Goal: Navigation & Orientation: Find specific page/section

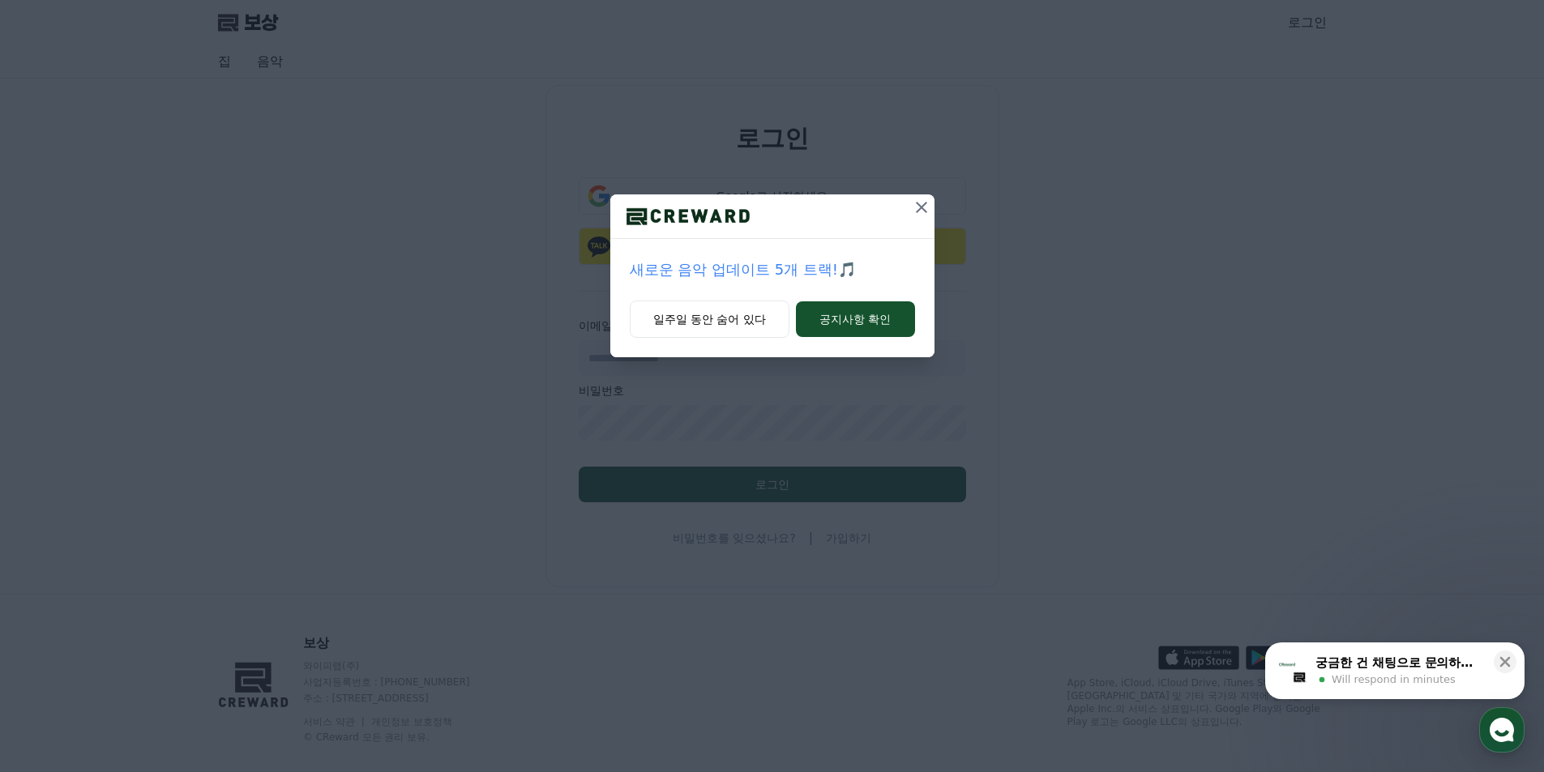
click at [921, 211] on icon at bounding box center [921, 207] width 19 height 19
click at [721, 320] on font "일주일 동안 숨어 있다" at bounding box center [709, 319] width 113 height 13
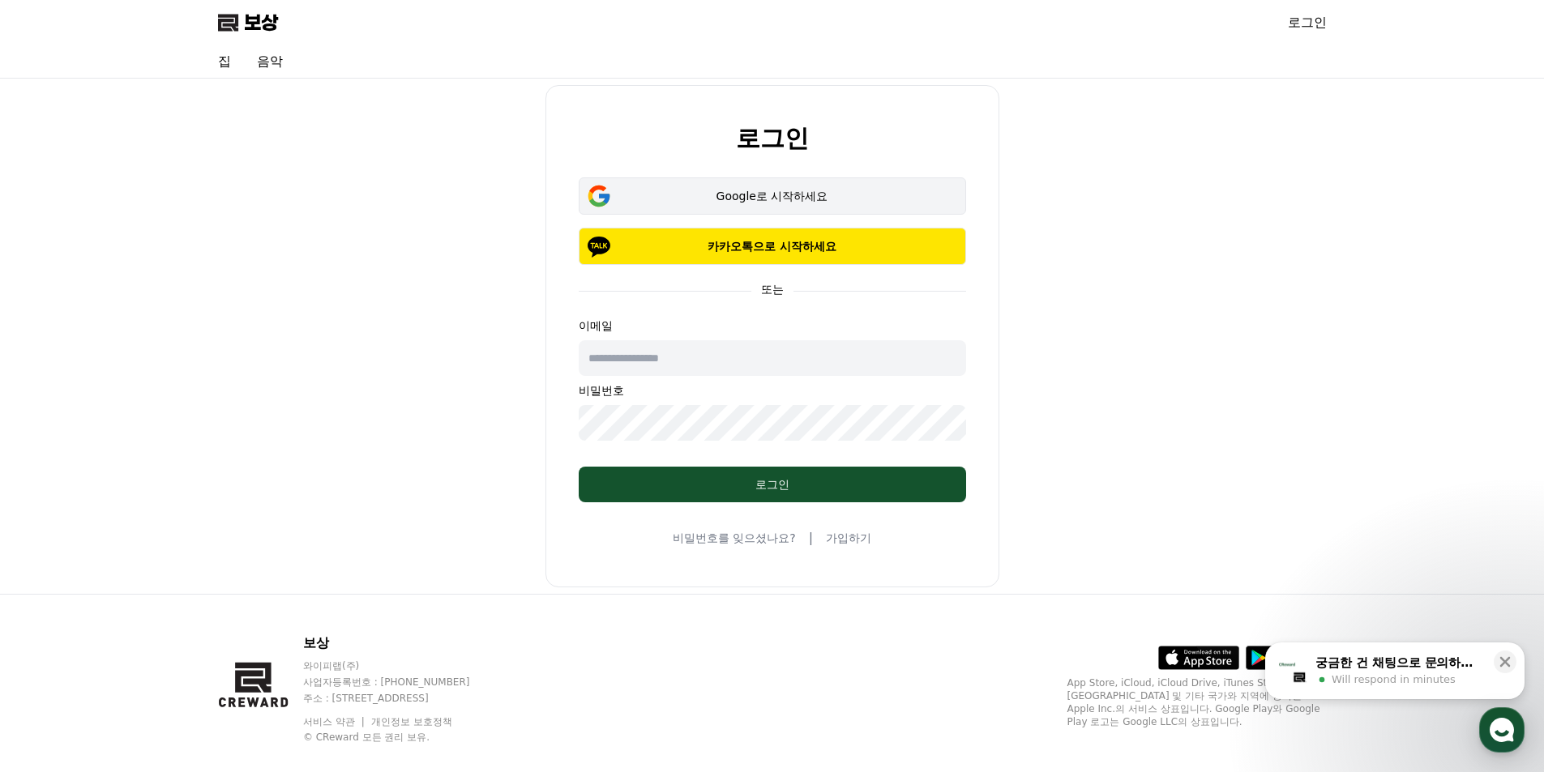
click at [746, 192] on font "Google로 시작하세요" at bounding box center [772, 196] width 112 height 13
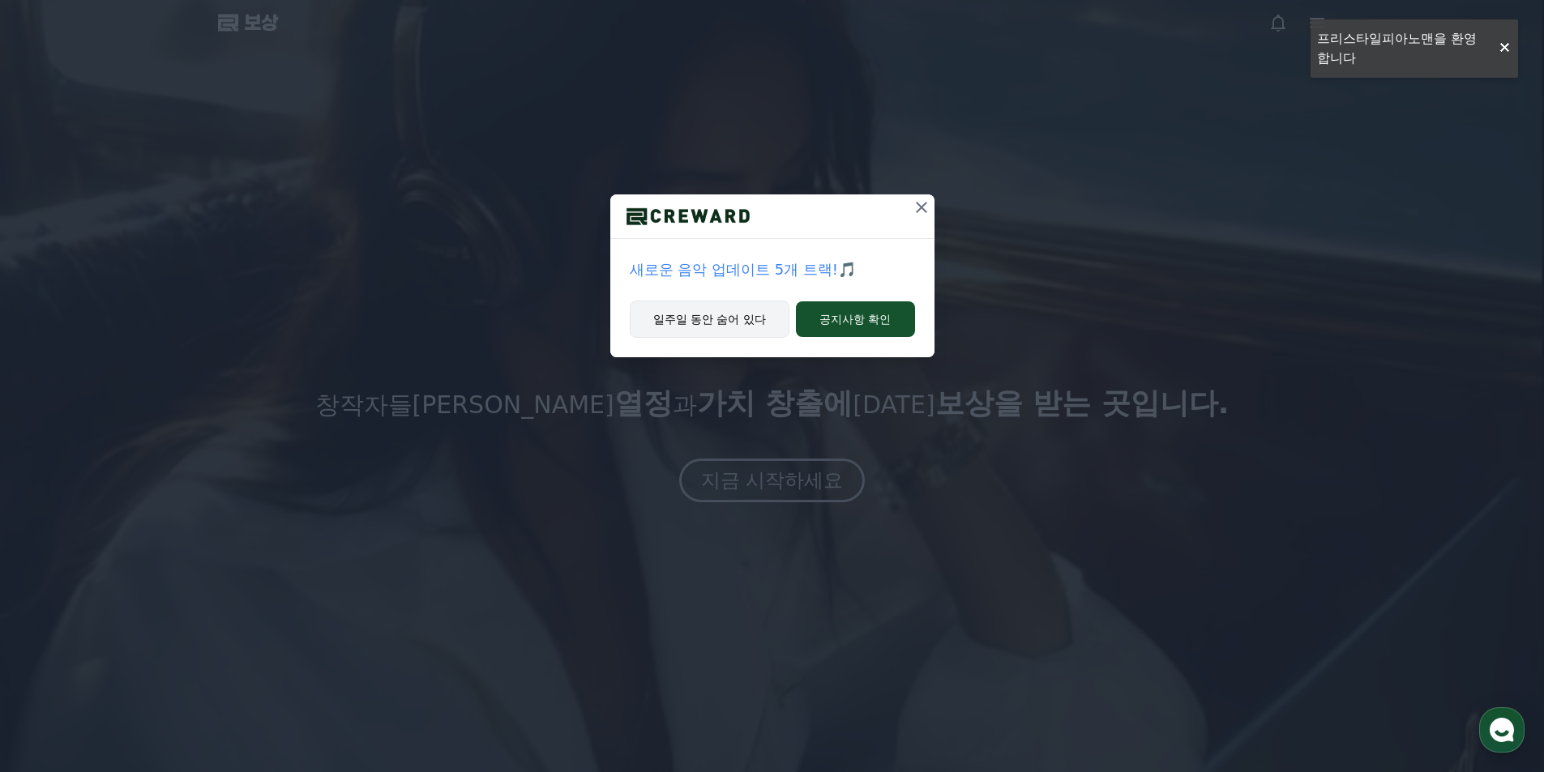
click at [743, 320] on font "일주일 동안 숨어 있다" at bounding box center [709, 319] width 113 height 13
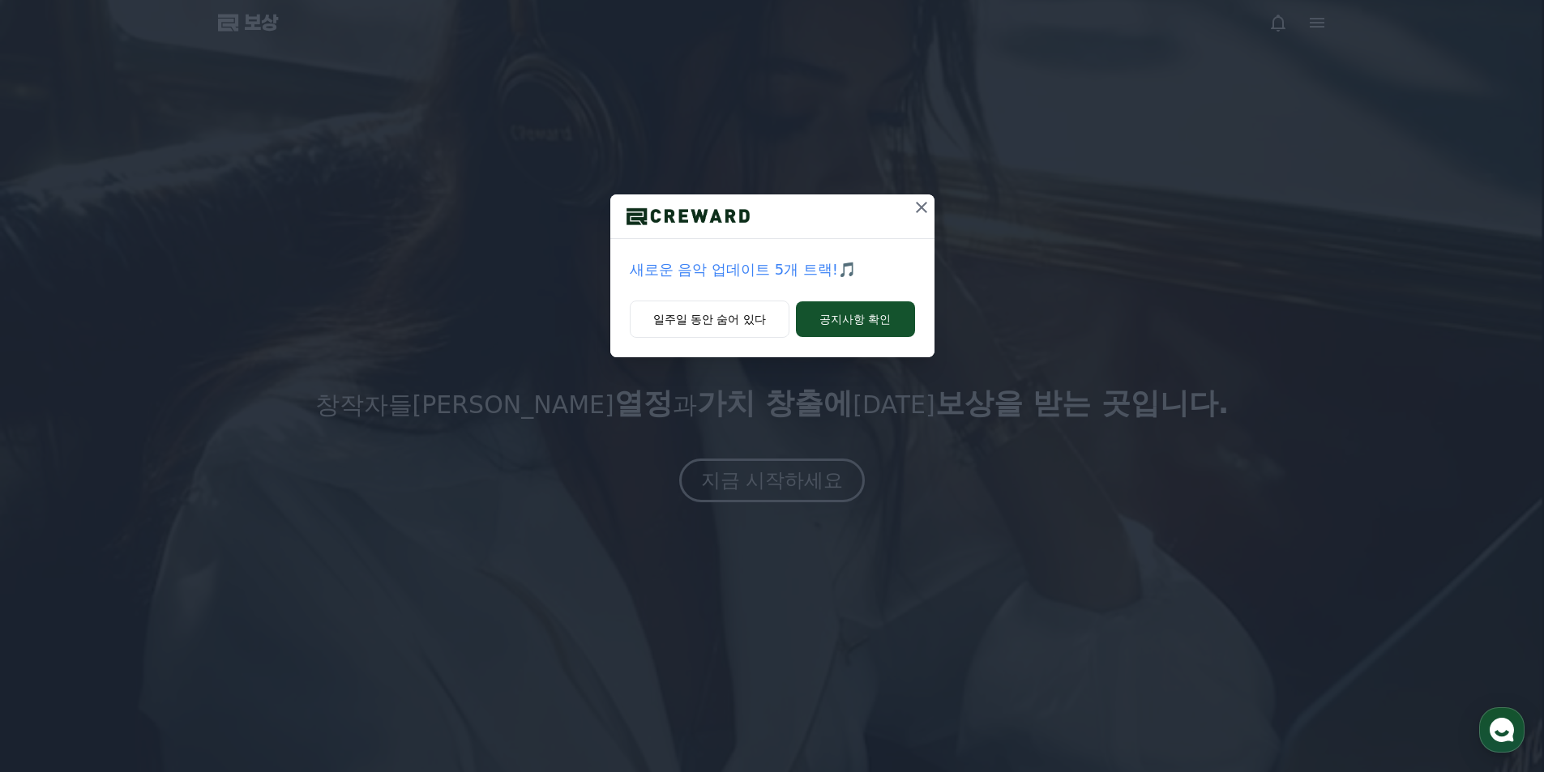
click at [920, 205] on icon at bounding box center [921, 207] width 19 height 19
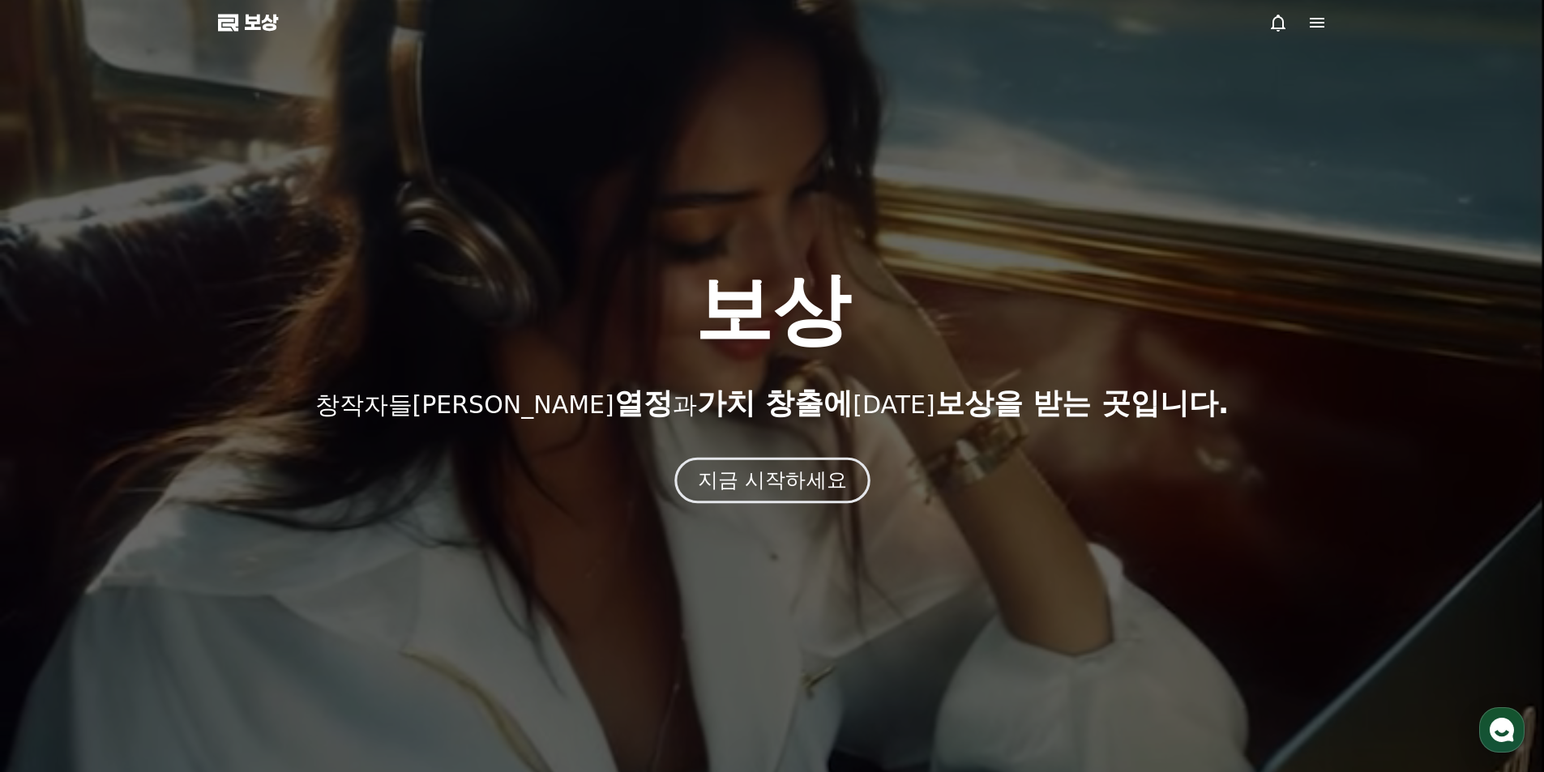
click at [785, 459] on button "지금 시작하세요" at bounding box center [771, 480] width 195 height 46
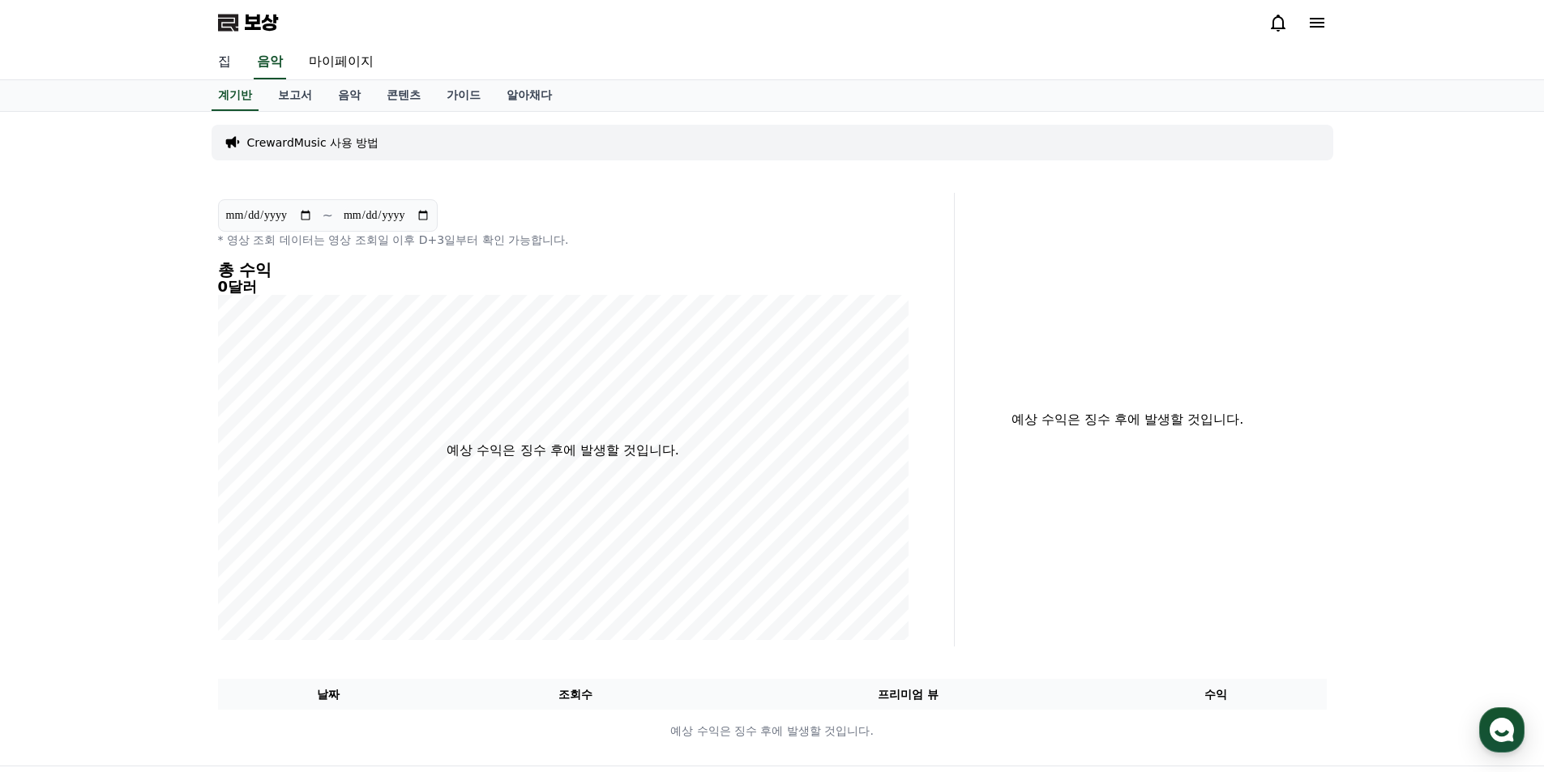
click at [226, 67] on font "집" at bounding box center [224, 60] width 13 height 15
